Goal: Information Seeking & Learning: Learn about a topic

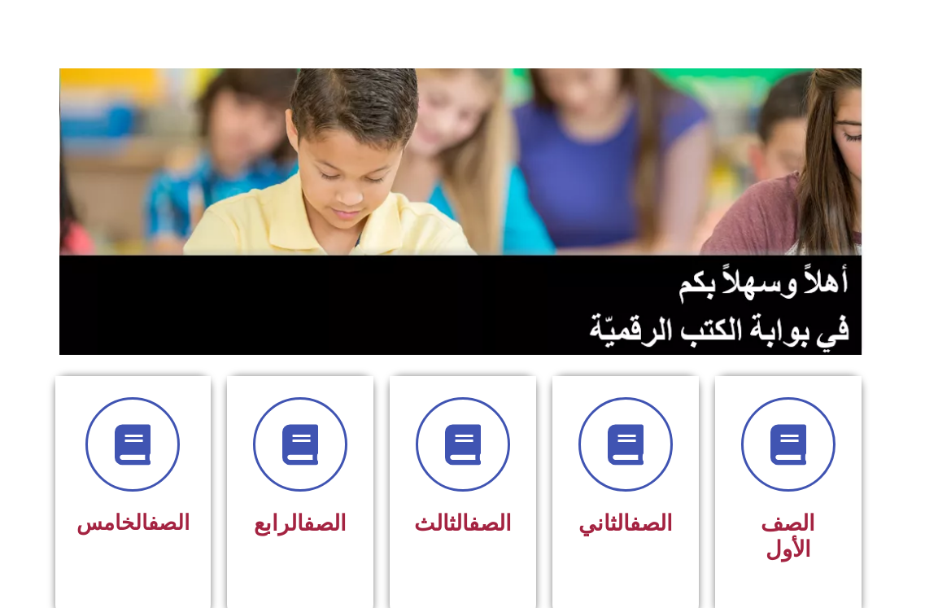
scroll to position [81, 0]
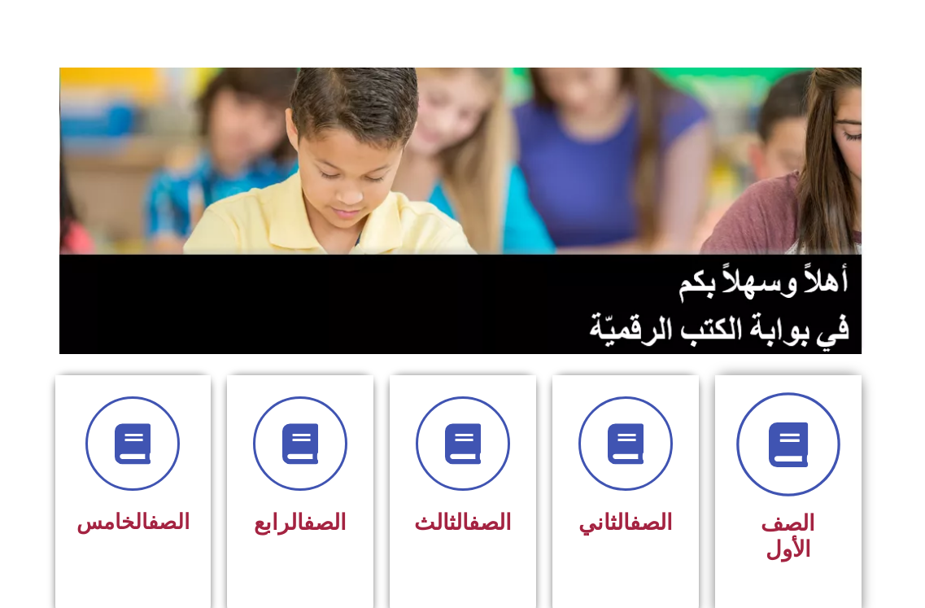
click at [784, 435] on icon at bounding box center [788, 444] width 45 height 45
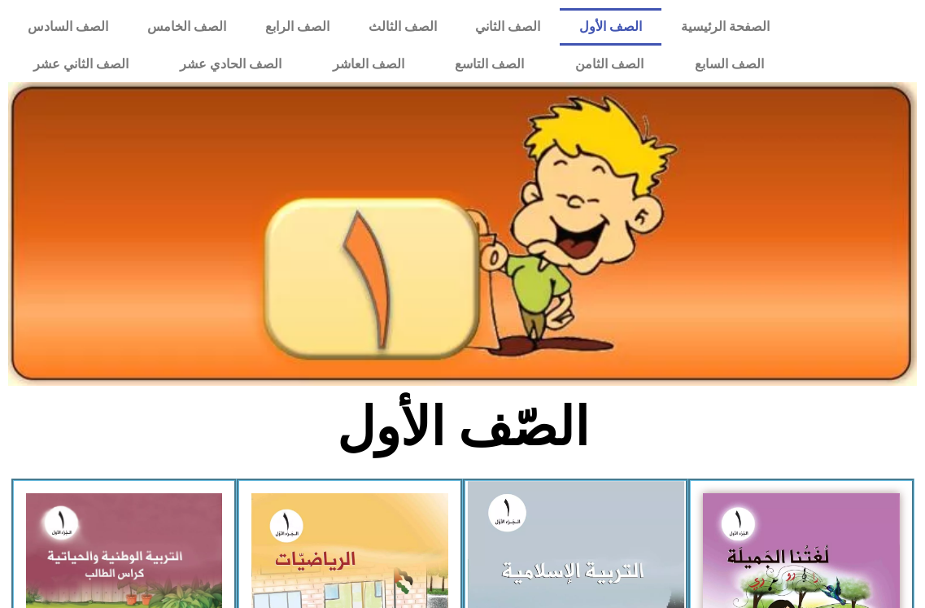
scroll to position [244, 0]
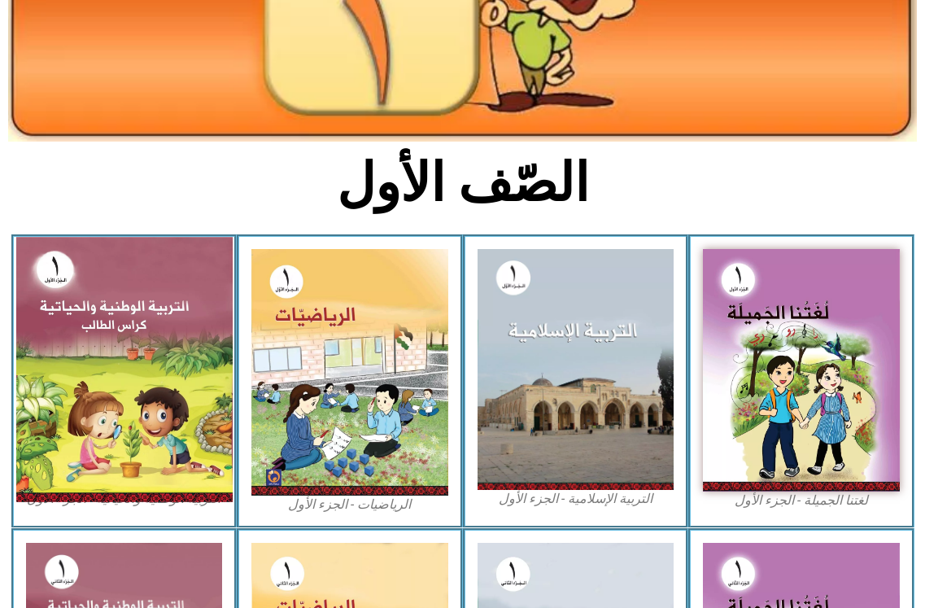
click at [169, 351] on img at bounding box center [123, 369] width 216 height 264
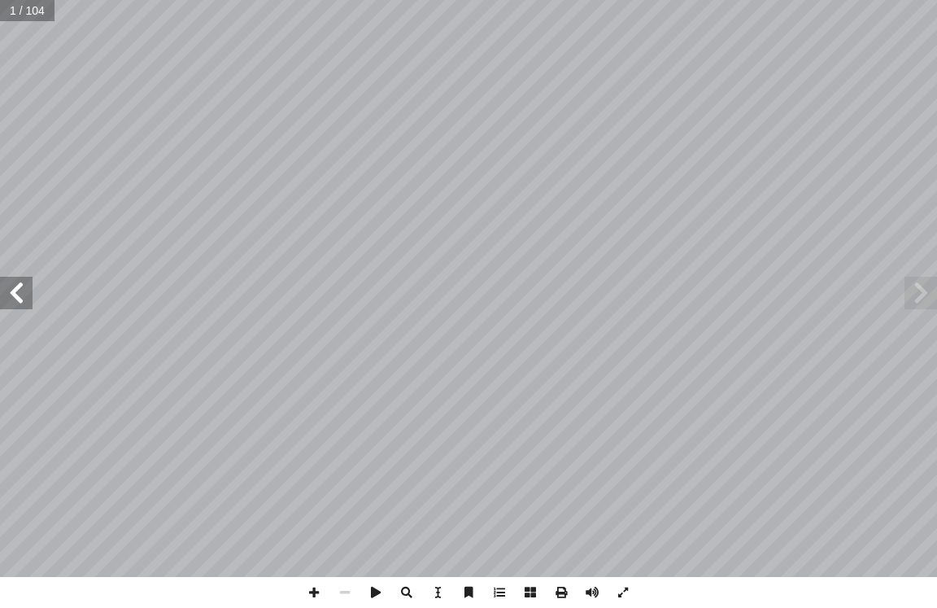
click at [4, 301] on span at bounding box center [16, 293] width 33 height 33
click at [4, 300] on span at bounding box center [16, 293] width 33 height 33
click at [8, 295] on span at bounding box center [16, 293] width 33 height 33
click at [14, 290] on span at bounding box center [16, 293] width 33 height 33
click at [20, 294] on span at bounding box center [16, 293] width 33 height 33
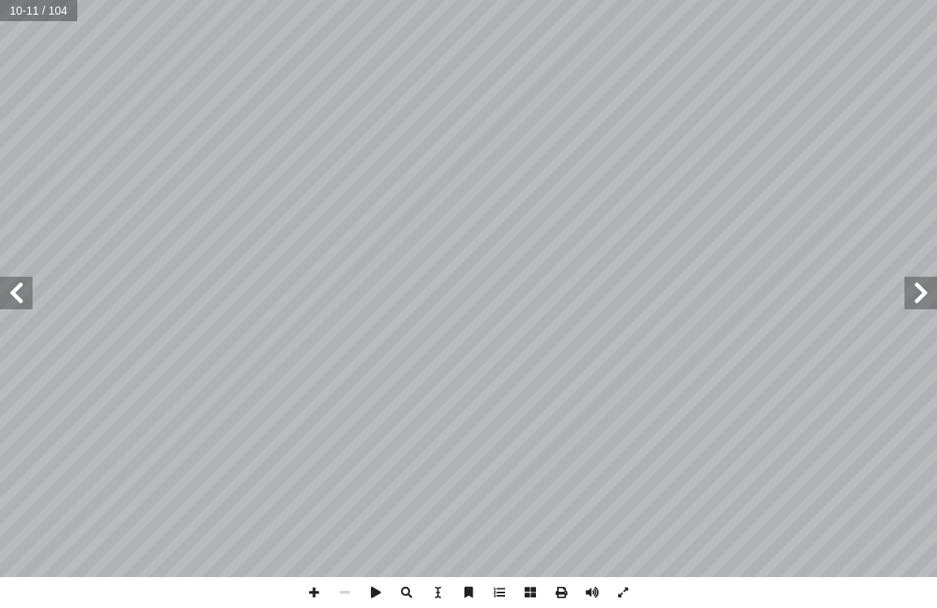
click at [20, 294] on span at bounding box center [16, 293] width 33 height 33
click at [19, 281] on span at bounding box center [16, 293] width 33 height 33
click at [20, 283] on span at bounding box center [16, 293] width 33 height 33
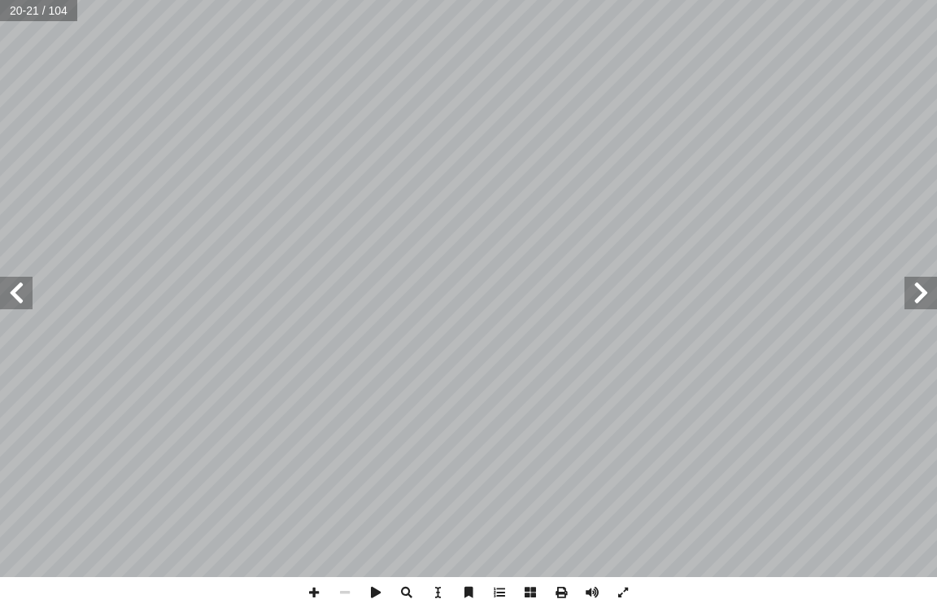
click at [23, 289] on span at bounding box center [16, 293] width 33 height 33
click at [24, 290] on span at bounding box center [16, 293] width 33 height 33
click at [11, 295] on span at bounding box center [16, 293] width 33 height 33
click at [23, 299] on span at bounding box center [16, 293] width 33 height 33
click at [28, 299] on span at bounding box center [16, 293] width 33 height 33
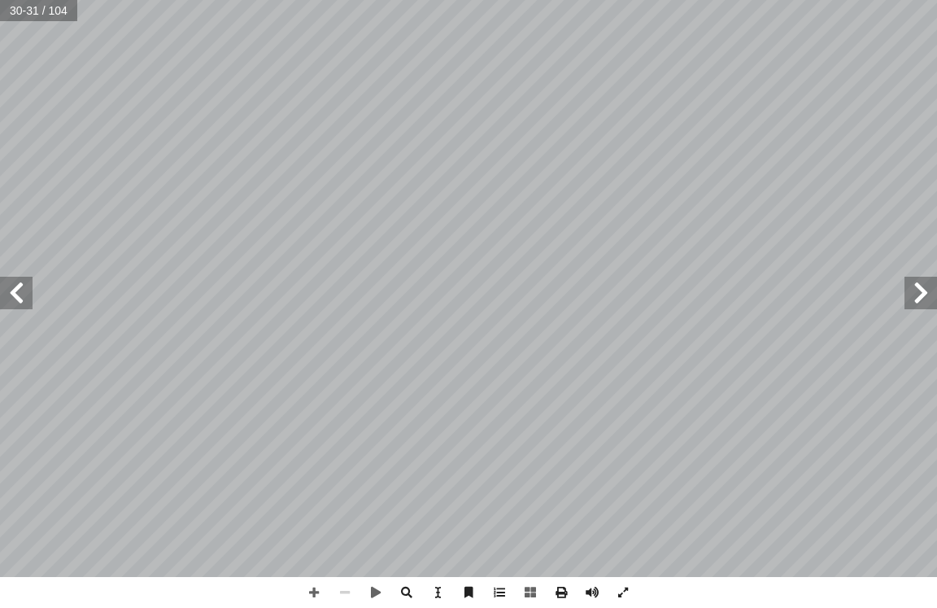
click at [24, 307] on span at bounding box center [16, 293] width 33 height 33
